Goal: Find specific fact: Find specific fact

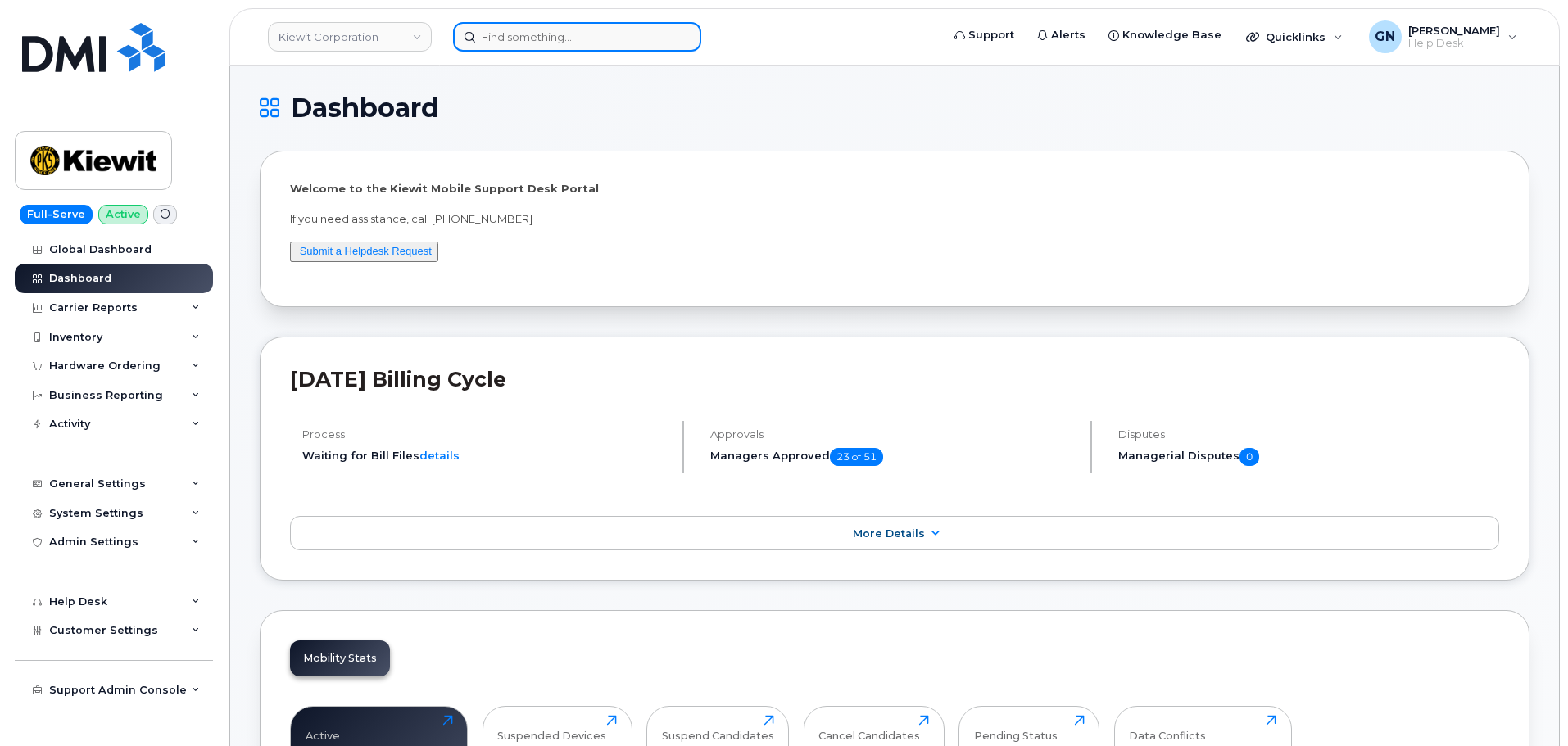
click at [521, 38] on input at bounding box center [577, 37] width 248 height 30
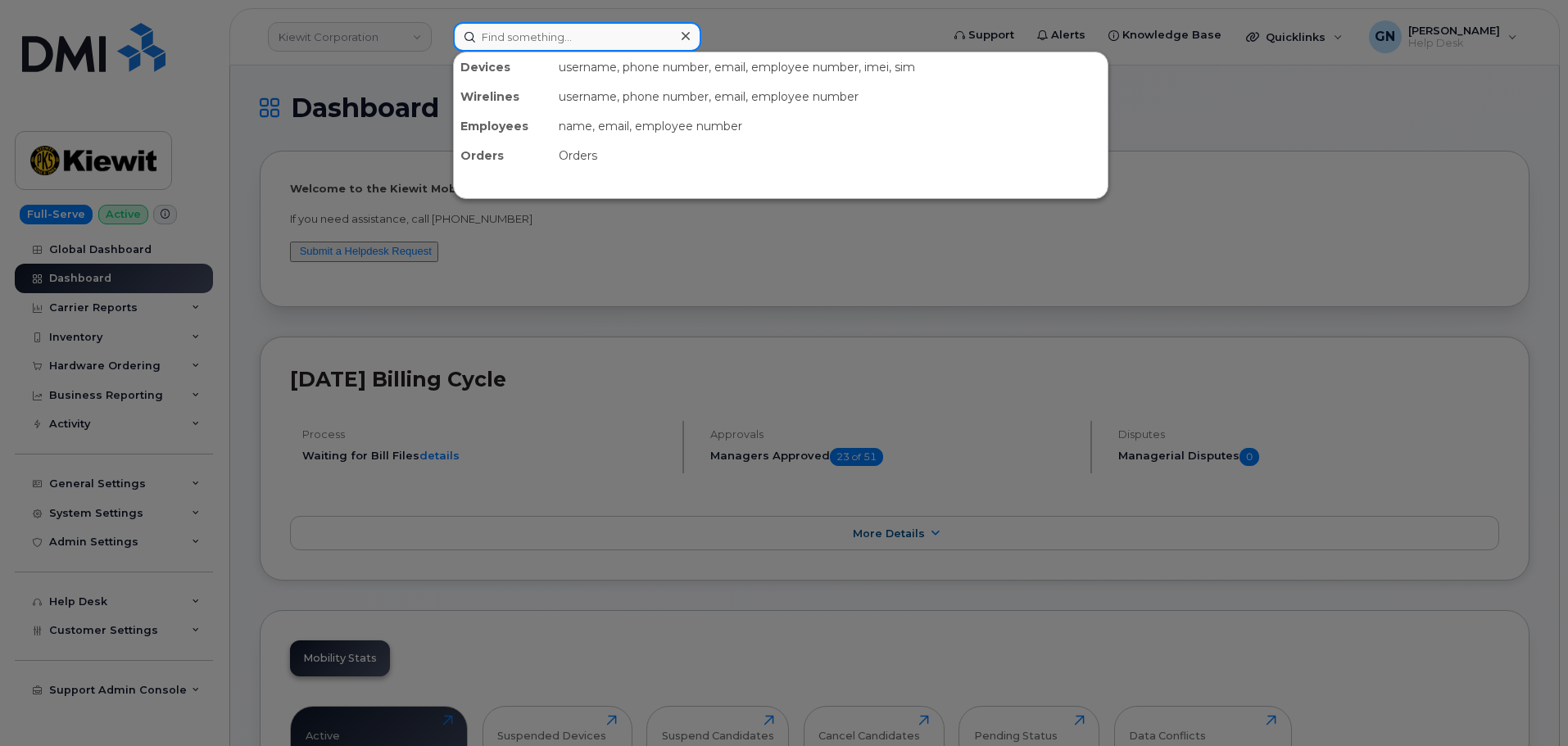
paste input "5037106342"
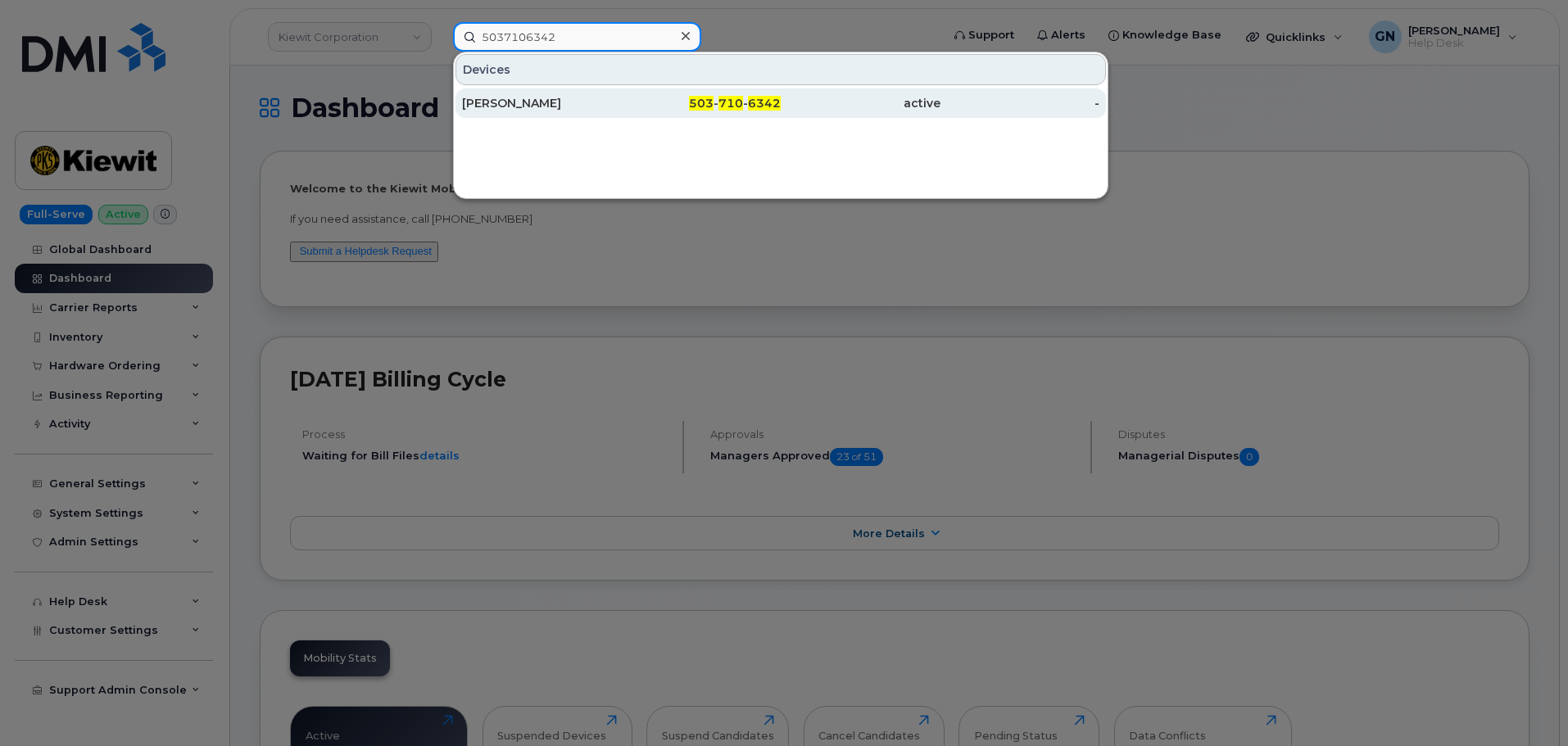
type input "5037106342"
click at [638, 101] on div "503 - 710 - 6342" at bounding box center [702, 103] width 160 height 16
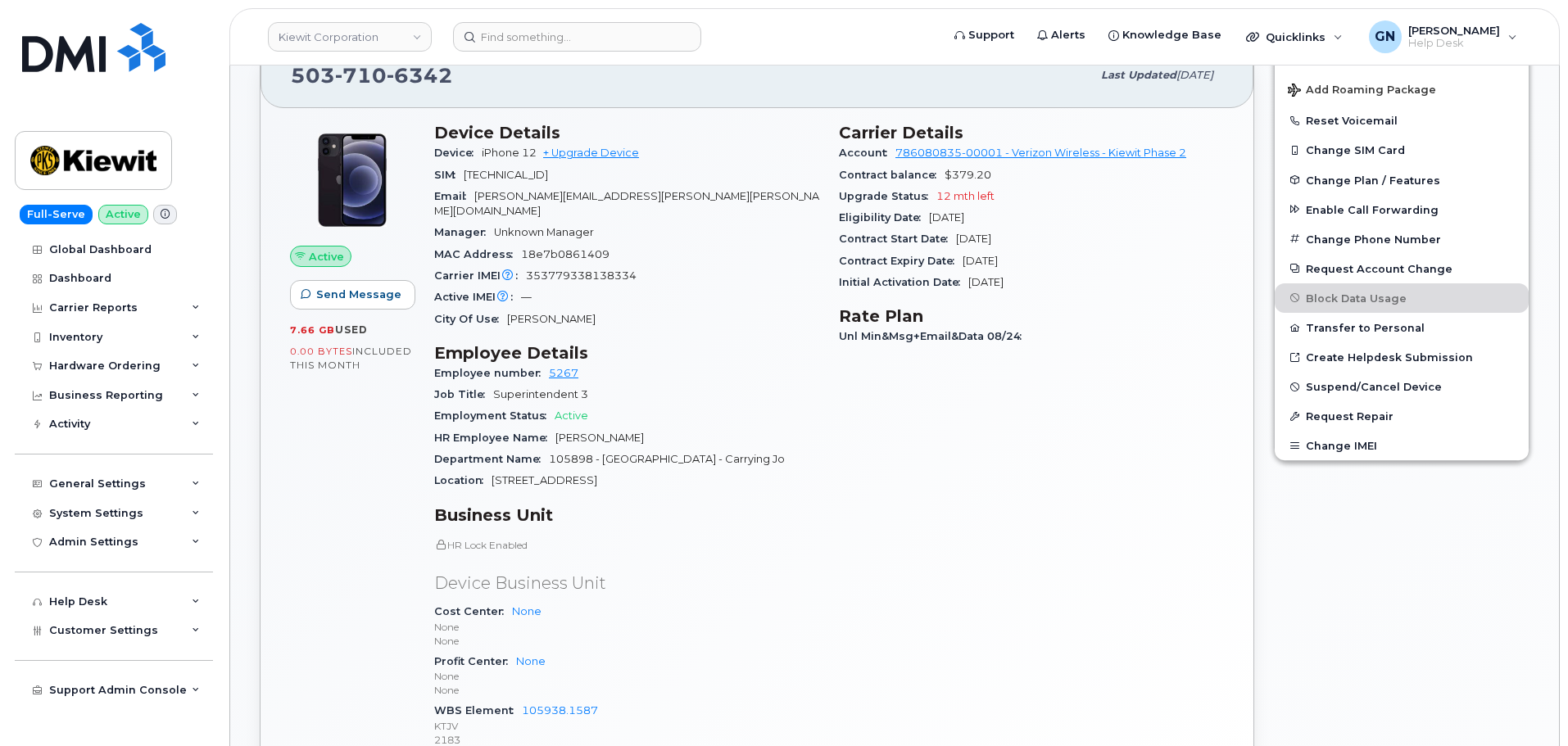
scroll to position [328, 0]
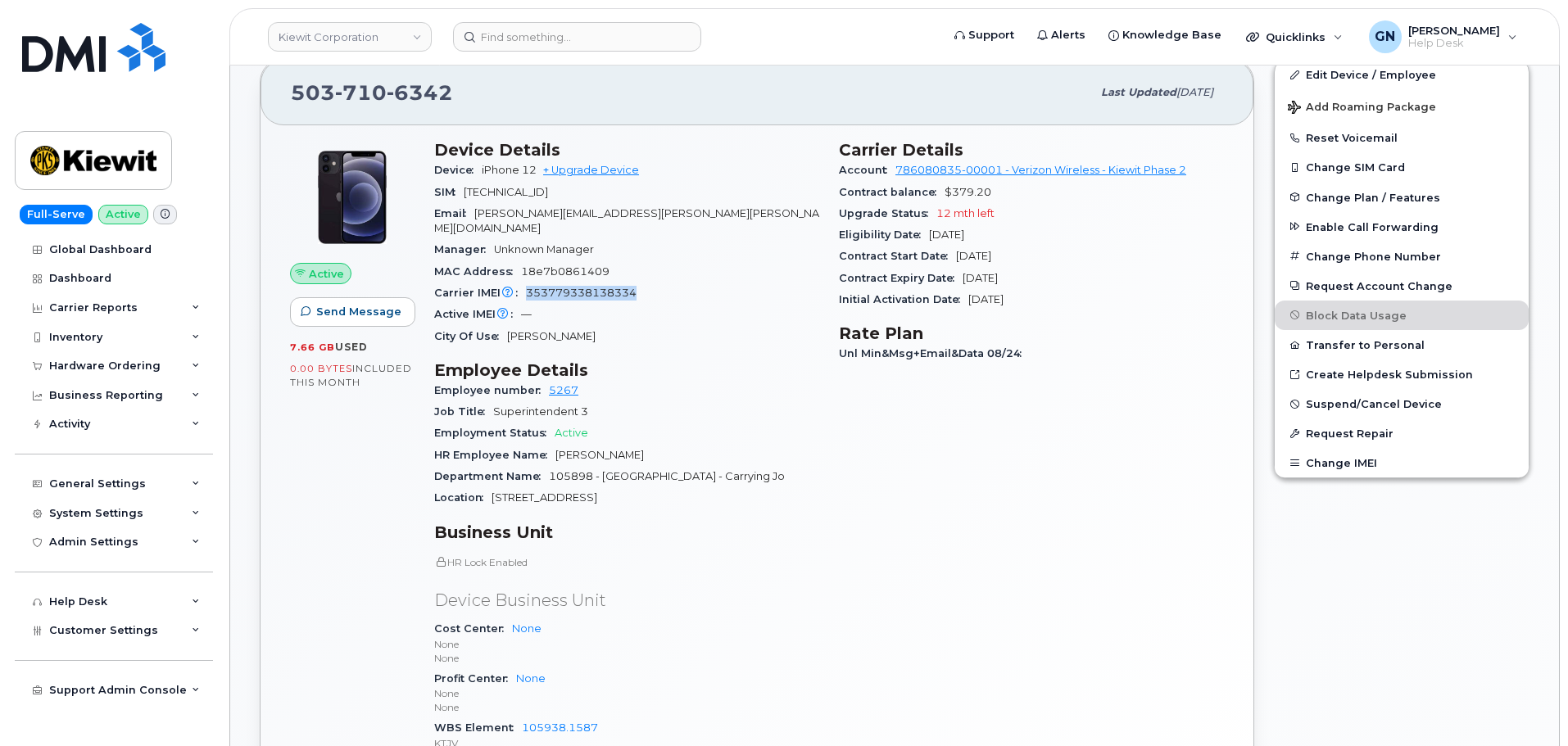
drag, startPoint x: 639, startPoint y: 279, endPoint x: 528, endPoint y: 273, distance: 111.2
click at [528, 282] on div "Carrier IMEI Carrier IMEI is reported during the last billing cycle or change o…" at bounding box center [626, 292] width 385 height 21
copy span "353779338138334"
drag, startPoint x: 631, startPoint y: 706, endPoint x: 522, endPoint y: 712, distance: 109.2
click at [522, 718] on div "WBS Element 105938.1587 KTJV 2183" at bounding box center [626, 743] width 385 height 50
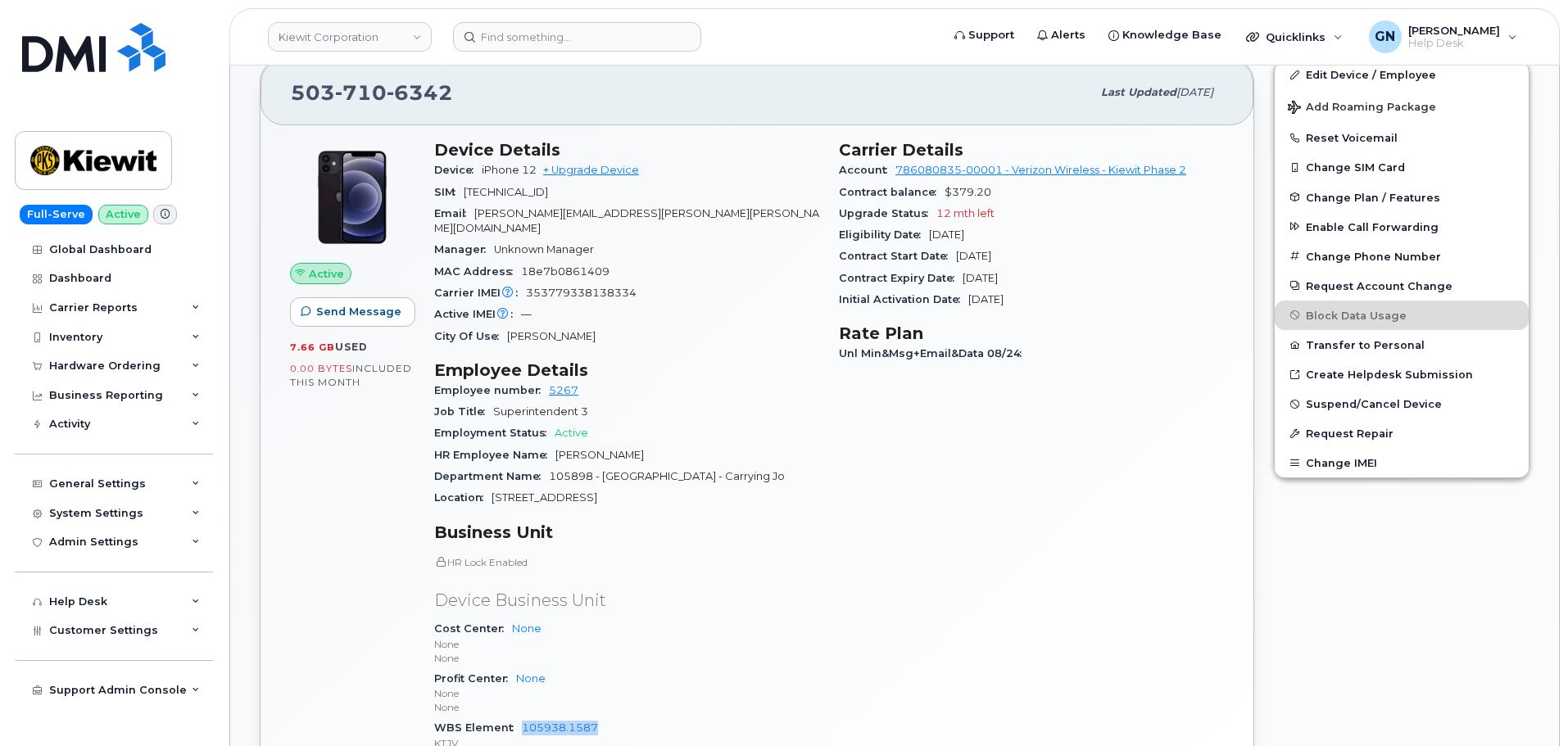
copy link "105938.1587"
click at [120, 145] on img at bounding box center [93, 161] width 127 height 48
